Goal: Task Accomplishment & Management: Complete application form

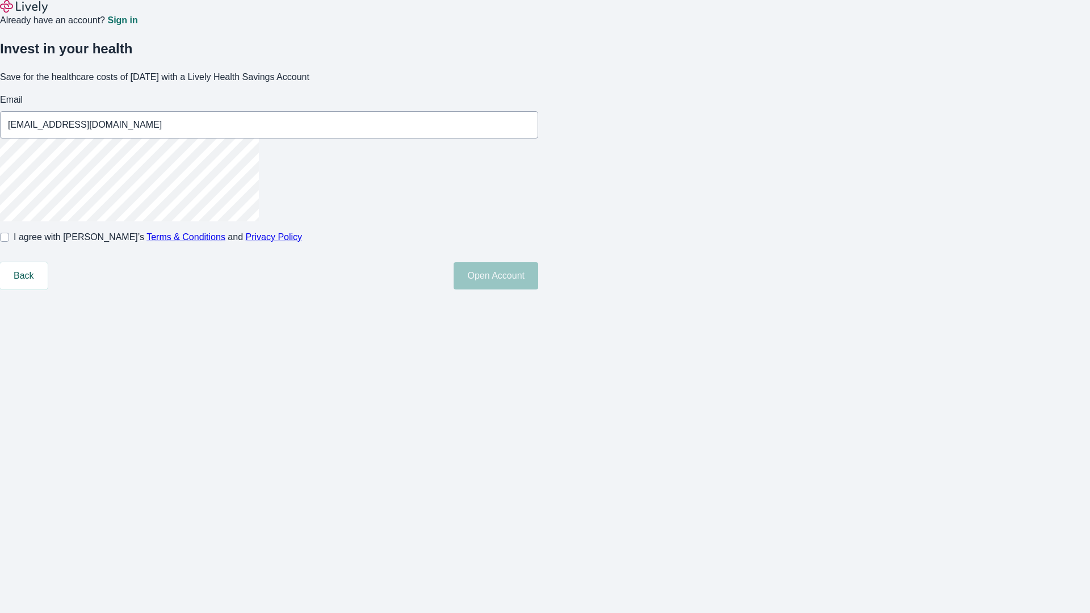
click at [9, 242] on input "I agree with Lively’s Terms & Conditions and Privacy Policy" at bounding box center [4, 237] width 9 height 9
checkbox input "true"
click at [538, 290] on button "Open Account" at bounding box center [496, 275] width 85 height 27
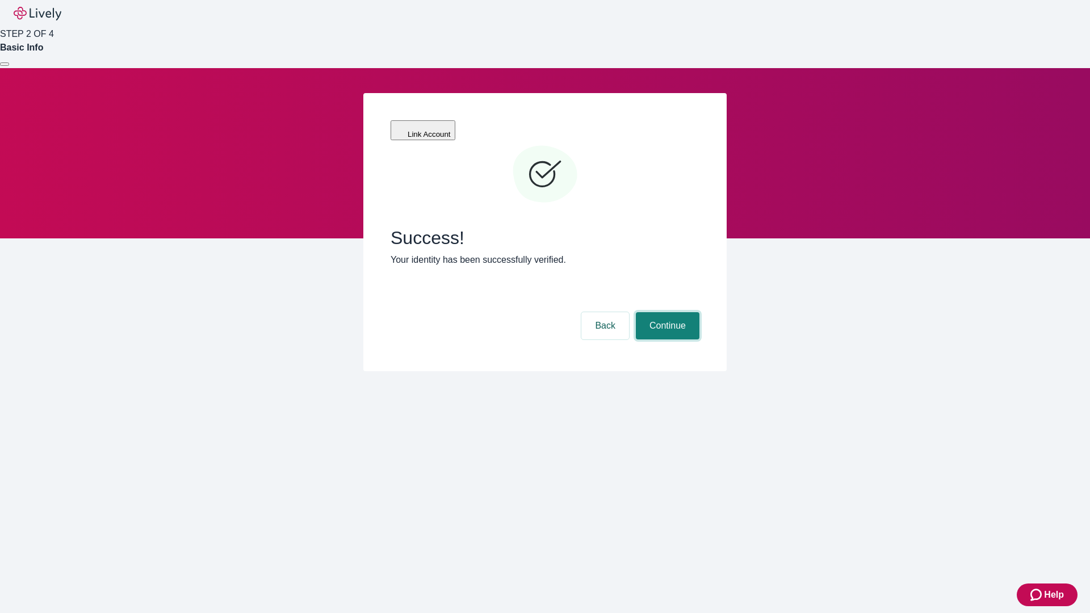
click at [666, 312] on button "Continue" at bounding box center [668, 325] width 64 height 27
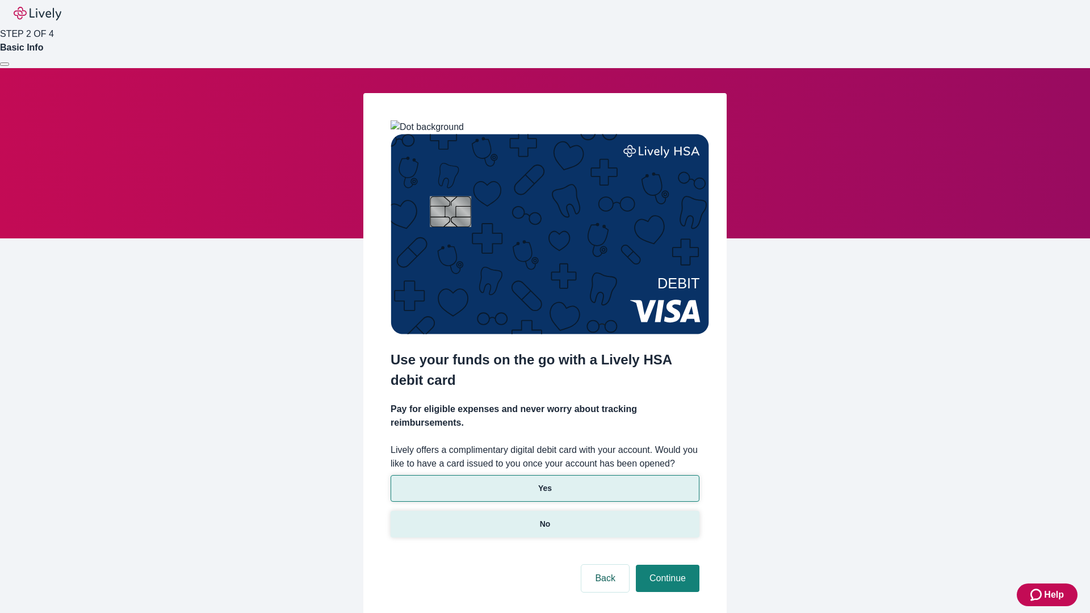
click at [544, 518] on p "No" at bounding box center [545, 524] width 11 height 12
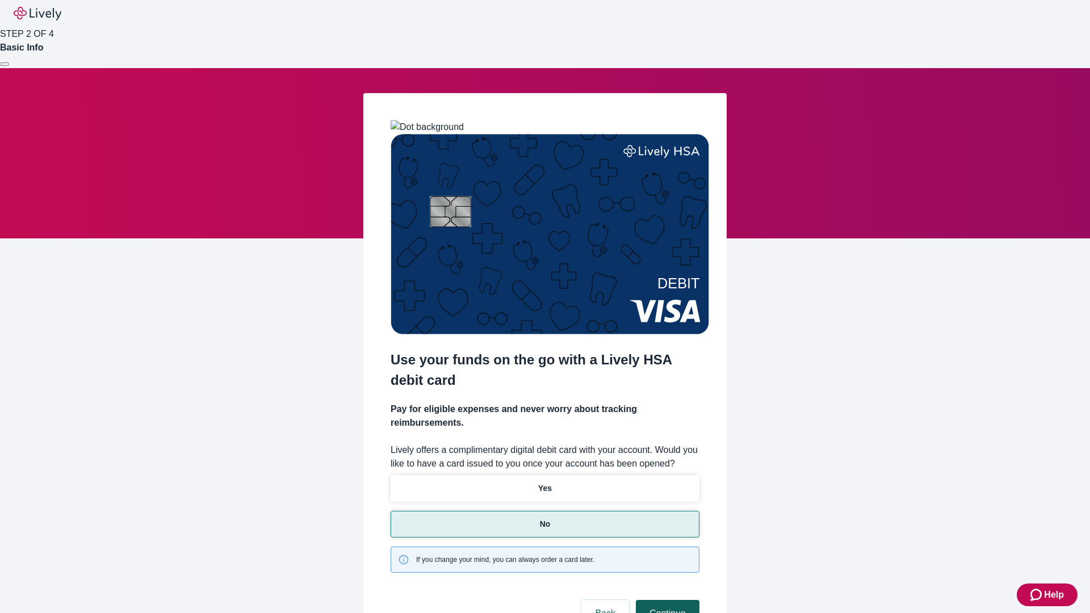
click at [666, 600] on button "Continue" at bounding box center [668, 613] width 64 height 27
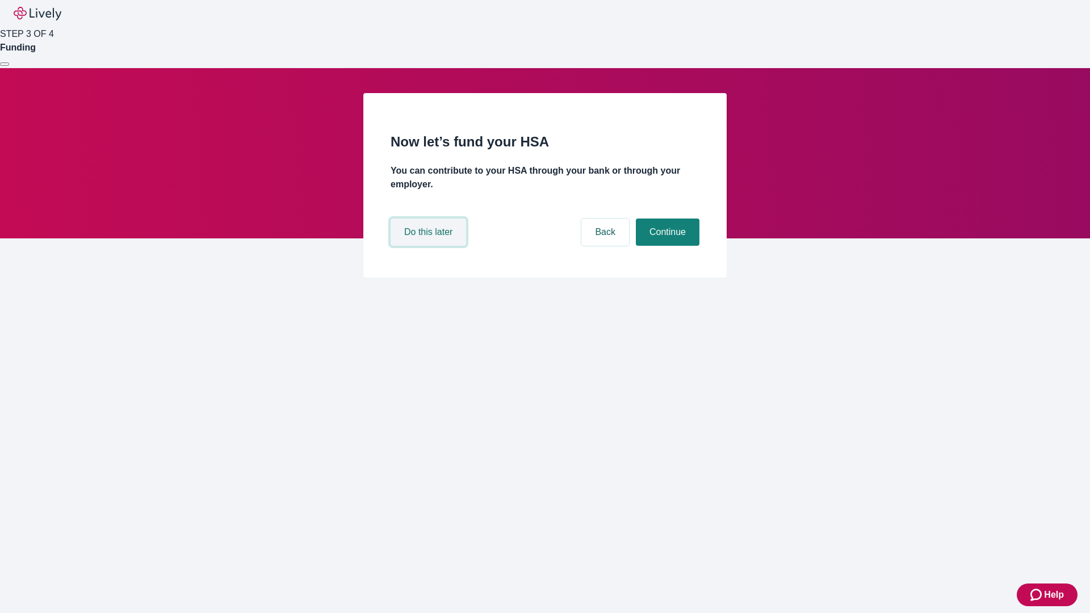
click at [430, 246] on button "Do this later" at bounding box center [429, 232] width 76 height 27
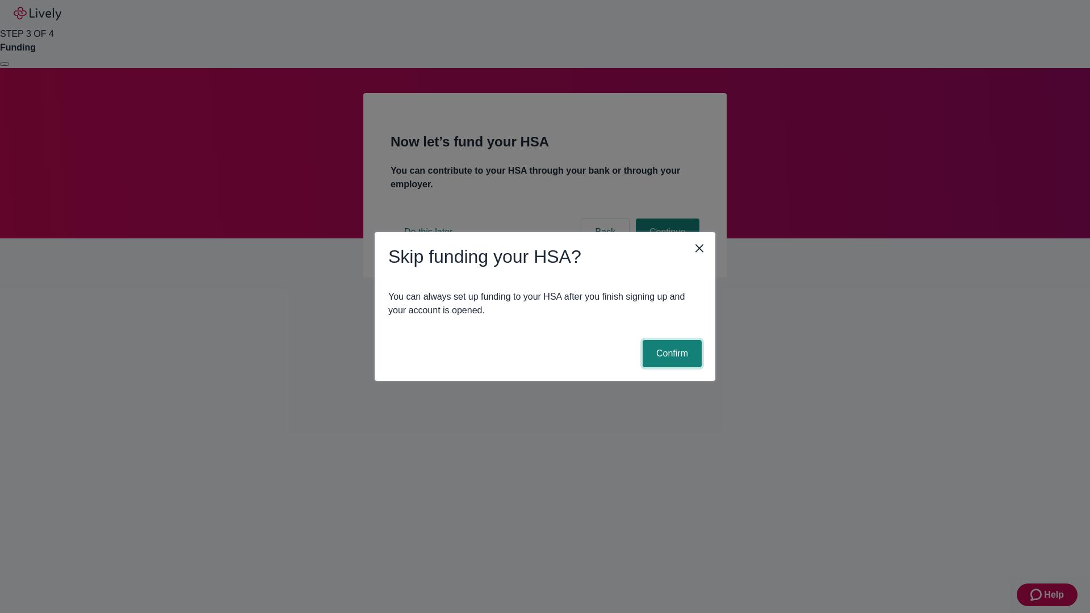
click at [671, 354] on button "Confirm" at bounding box center [672, 353] width 59 height 27
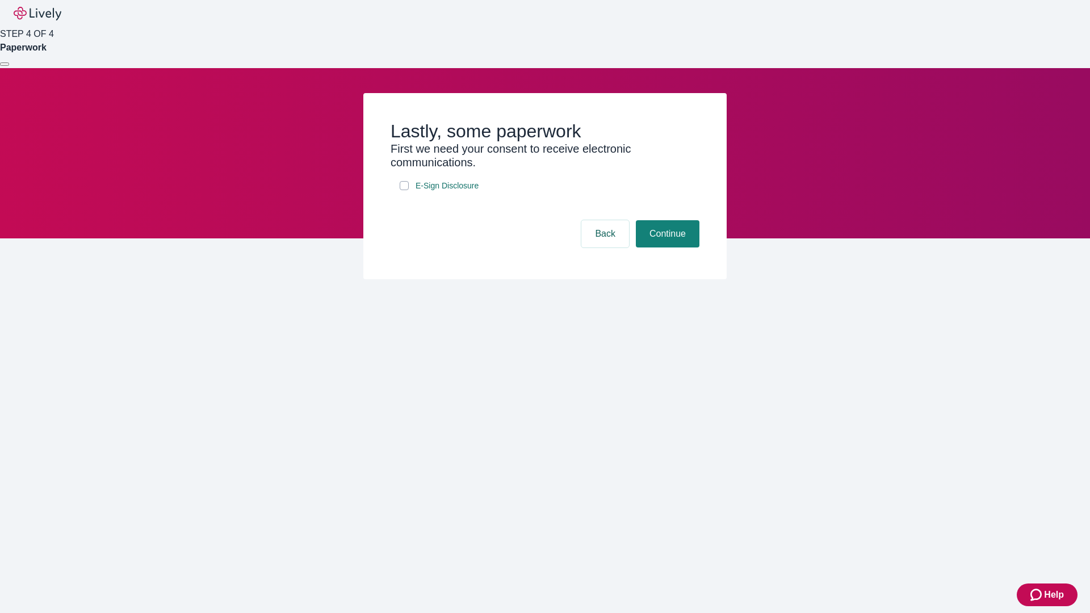
click at [404, 190] on input "E-Sign Disclosure" at bounding box center [404, 185] width 9 height 9
checkbox input "true"
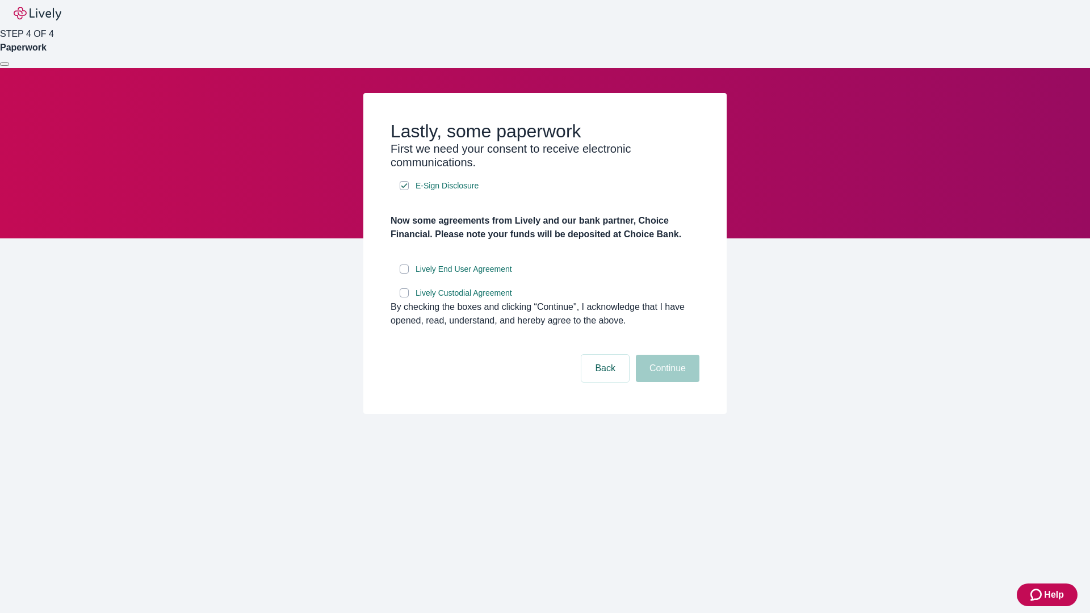
click at [404, 274] on input "Lively End User Agreement" at bounding box center [404, 269] width 9 height 9
checkbox input "true"
click at [404, 298] on input "Lively Custodial Agreement" at bounding box center [404, 292] width 9 height 9
checkbox input "true"
click at [666, 382] on button "Continue" at bounding box center [668, 368] width 64 height 27
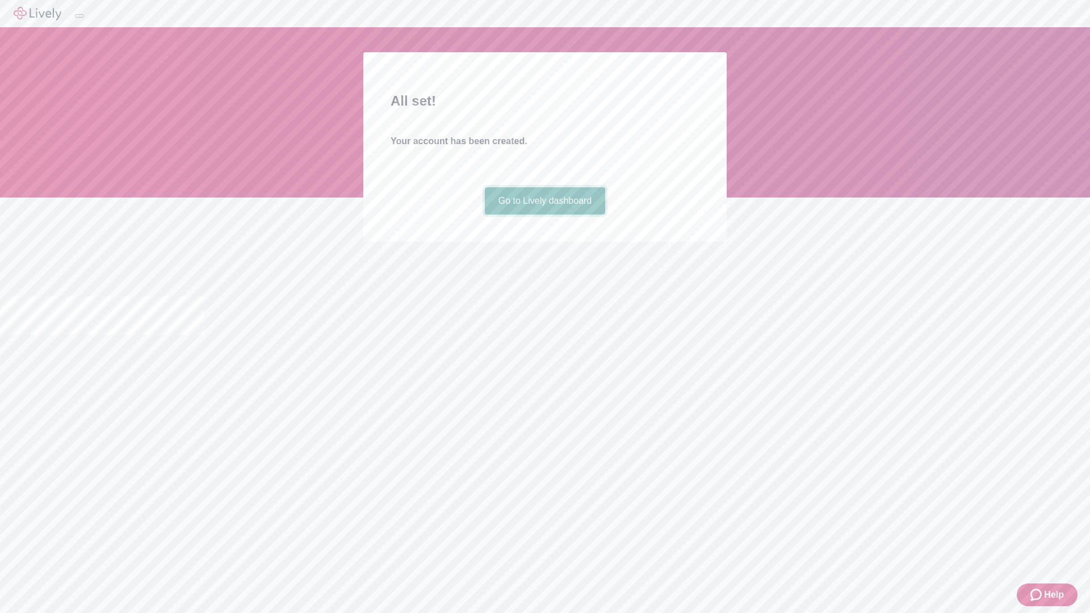
click at [544, 215] on link "Go to Lively dashboard" at bounding box center [545, 200] width 121 height 27
